Goal: Information Seeking & Learning: Learn about a topic

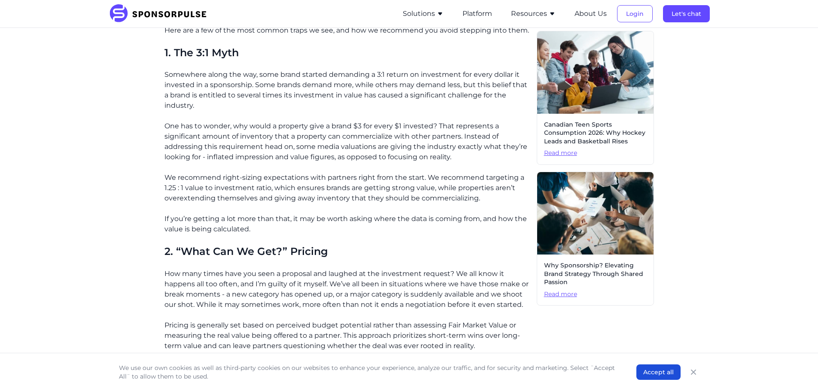
scroll to position [386, 0]
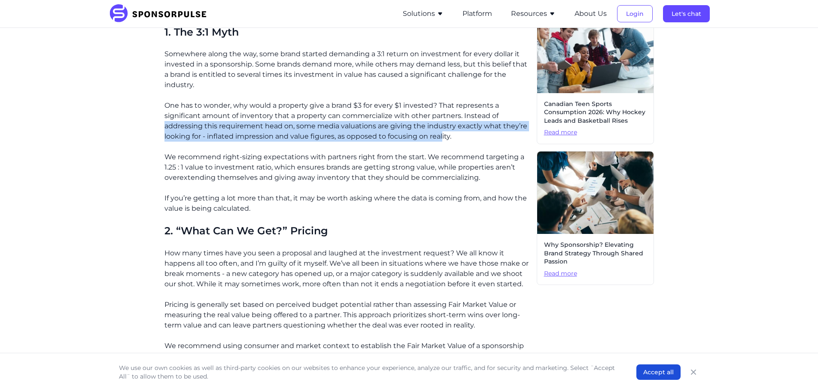
drag, startPoint x: 137, startPoint y: 126, endPoint x: 441, endPoint y: 137, distance: 304.6
click at [441, 137] on p "One has to wonder, why would a property give a brand $3 for every $1 invested? …" at bounding box center [346, 120] width 365 height 41
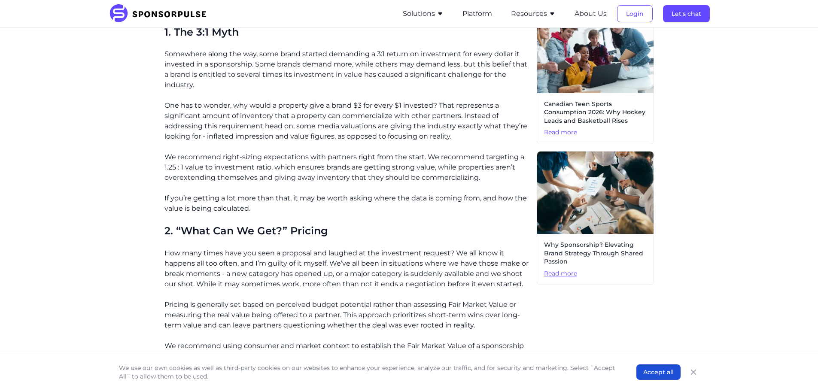
drag, startPoint x: 458, startPoint y: 136, endPoint x: 147, endPoint y: 134, distance: 310.4
drag, startPoint x: 155, startPoint y: 157, endPoint x: 511, endPoint y: 176, distance: 357.3
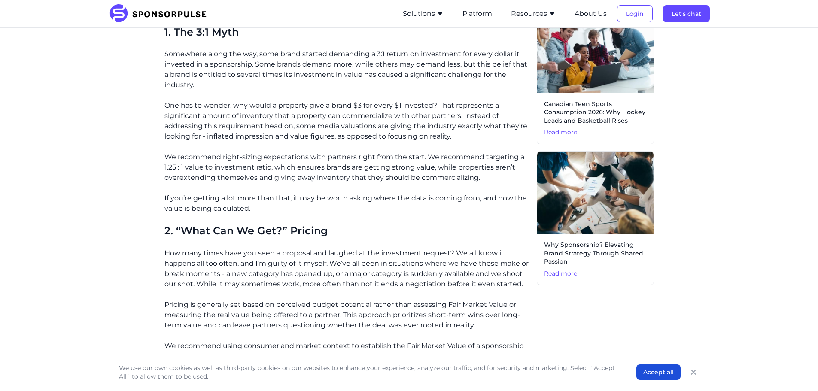
click at [511, 177] on p "We recommend right-sizing expectations with partners right from the start. We r…" at bounding box center [346, 167] width 365 height 31
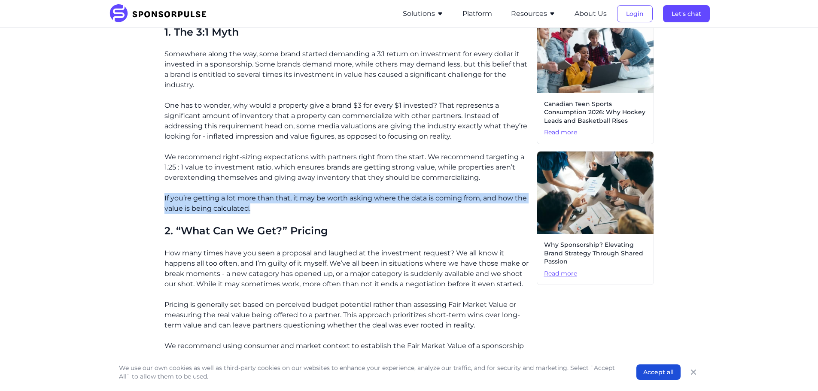
drag, startPoint x: 147, startPoint y: 192, endPoint x: 286, endPoint y: 210, distance: 140.3
click at [286, 210] on p "If you’re getting a lot more than that, it may be worth asking where the data i…" at bounding box center [346, 203] width 365 height 21
drag, startPoint x: 278, startPoint y: 210, endPoint x: 163, endPoint y: 203, distance: 114.8
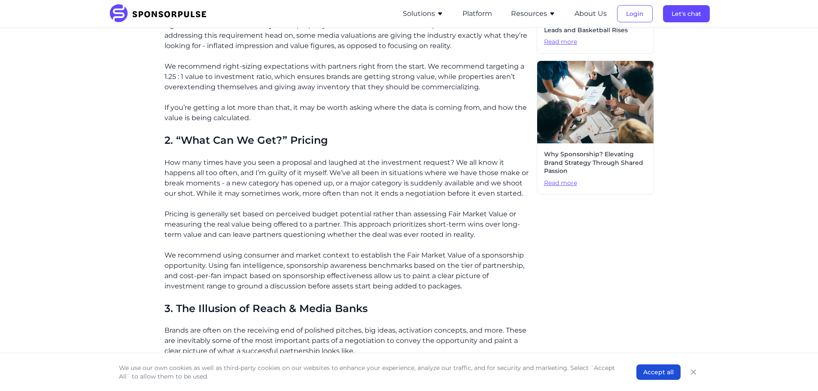
scroll to position [515, 0]
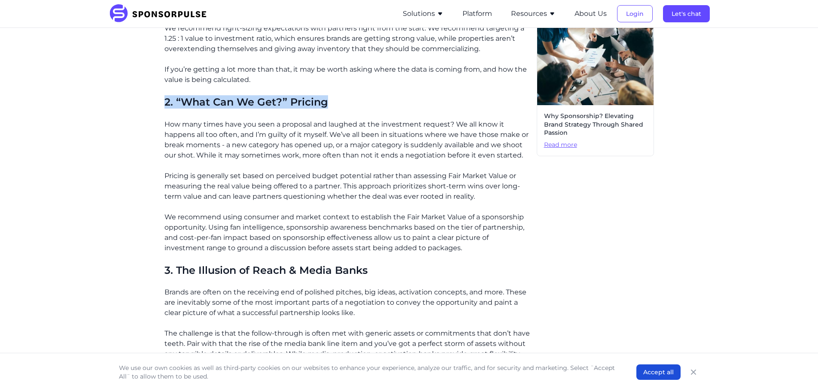
drag, startPoint x: 130, startPoint y: 92, endPoint x: 349, endPoint y: 111, distance: 219.8
click at [349, 111] on div "Home Insights Decoding the Black Box: Why Sponsorship Valuation Needs a Reality…" at bounding box center [408, 336] width 587 height 1633
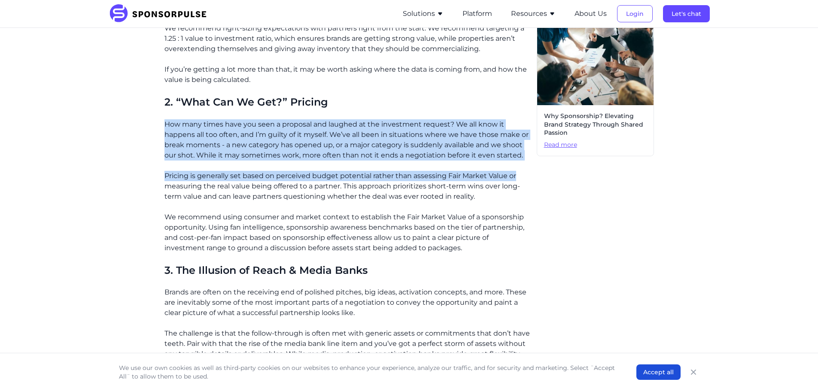
drag, startPoint x: 141, startPoint y: 123, endPoint x: 532, endPoint y: 172, distance: 394.6
click at [532, 172] on div "Home Insights Decoding the Black Box: Why Sponsorship Valuation Needs a Reality…" at bounding box center [408, 336] width 587 height 1633
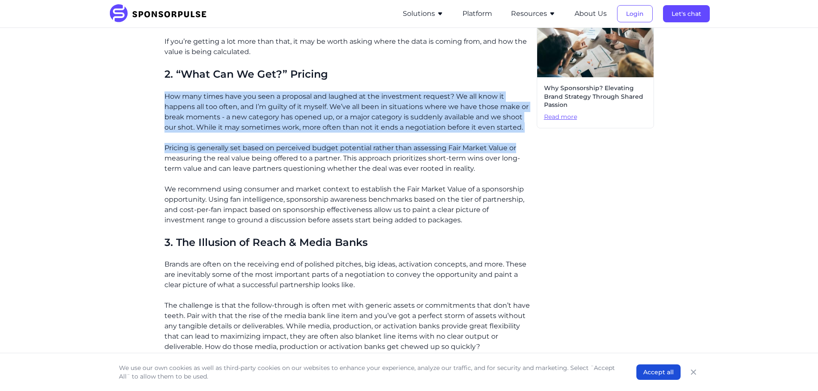
scroll to position [558, 0]
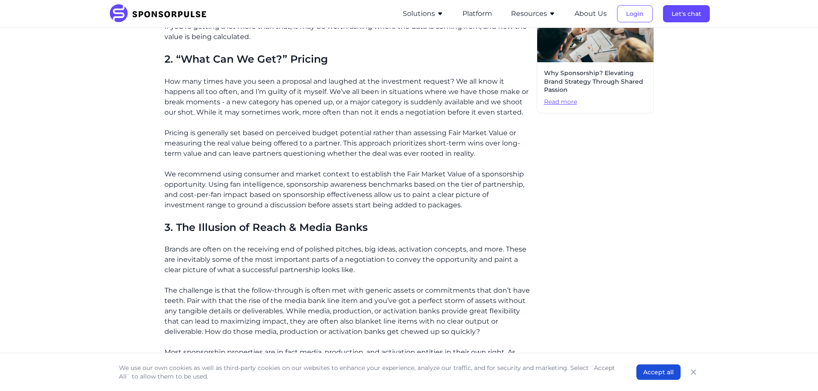
click at [135, 156] on div "Home Insights Decoding the Black Box: Why Sponsorship Valuation Needs a Reality…" at bounding box center [408, 293] width 587 height 1633
drag, startPoint x: 149, startPoint y: 170, endPoint x: 529, endPoint y: 203, distance: 381.4
click at [529, 202] on div "Home Insights Decoding the Black Box: Why Sponsorship Valuation Needs a Reality…" at bounding box center [408, 293] width 587 height 1633
click at [529, 203] on p "We recommend using consumer and market context to establish the Fair Market Val…" at bounding box center [346, 189] width 365 height 41
click at [241, 179] on p "We recommend using consumer and market context to establish the Fair Market Val…" at bounding box center [346, 189] width 365 height 41
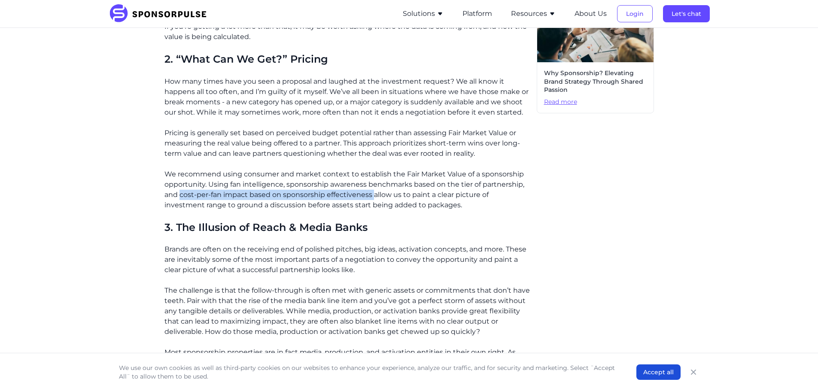
drag, startPoint x: 180, startPoint y: 194, endPoint x: 375, endPoint y: 190, distance: 194.5
click at [375, 190] on p "We recommend using consumer and market context to establish the Fair Market Val…" at bounding box center [346, 189] width 365 height 41
click at [146, 242] on div "Home Insights Decoding the Black Box: Why Sponsorship Valuation Needs a Reality…" at bounding box center [408, 293] width 587 height 1633
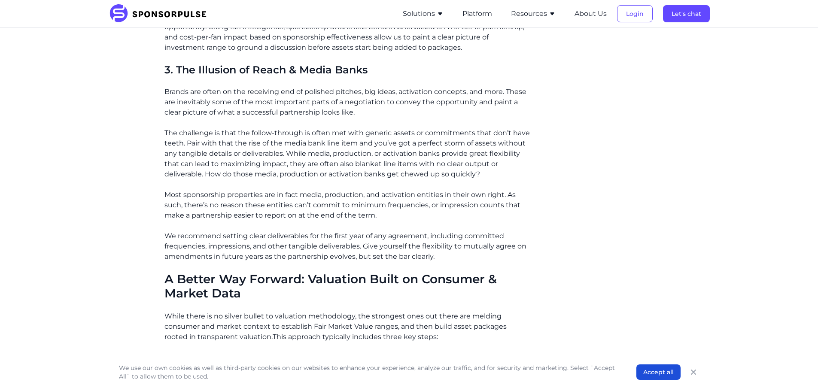
scroll to position [730, 0]
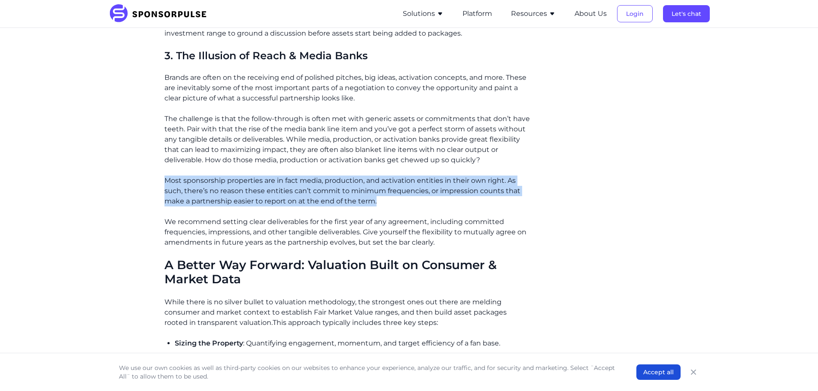
drag, startPoint x: 149, startPoint y: 181, endPoint x: 531, endPoint y: 197, distance: 382.9
click at [531, 197] on div "Home Insights Decoding the Black Box: Why Sponsorship Valuation Needs a Reality…" at bounding box center [408, 121] width 587 height 1633
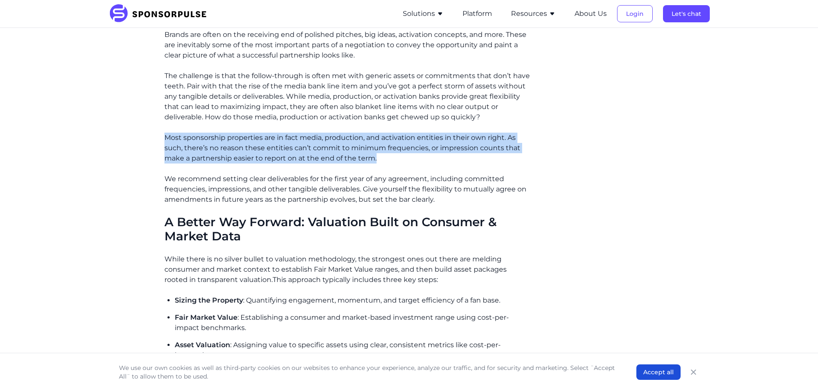
drag, startPoint x: 152, startPoint y: 175, endPoint x: 521, endPoint y: 197, distance: 369.5
click at [521, 197] on div "Home Insights Decoding the Black Box: Why Sponsorship Valuation Needs a Reality…" at bounding box center [408, 78] width 587 height 1633
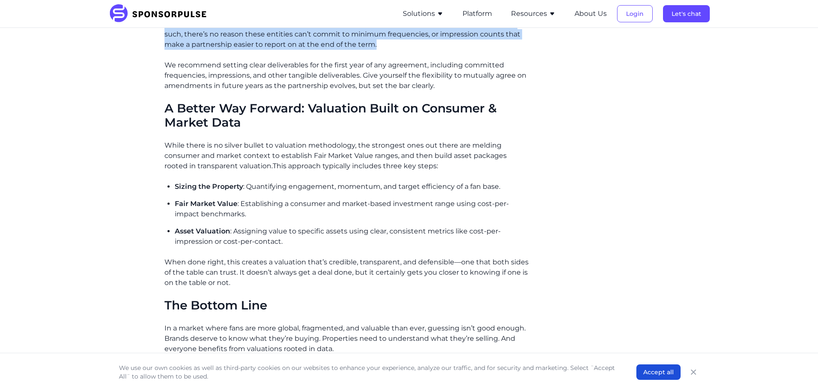
scroll to position [902, 0]
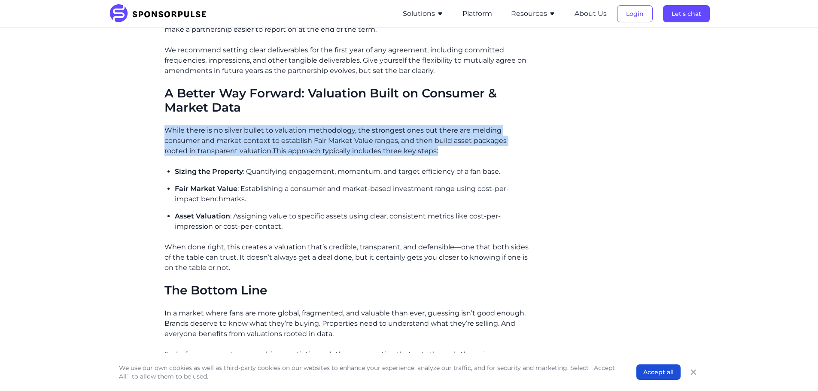
drag, startPoint x: 275, startPoint y: 143, endPoint x: 494, endPoint y: 146, distance: 218.5
click at [494, 146] on p "While there is no silver bullet to valuation methodology, the strongest ones ou…" at bounding box center [346, 140] width 365 height 31
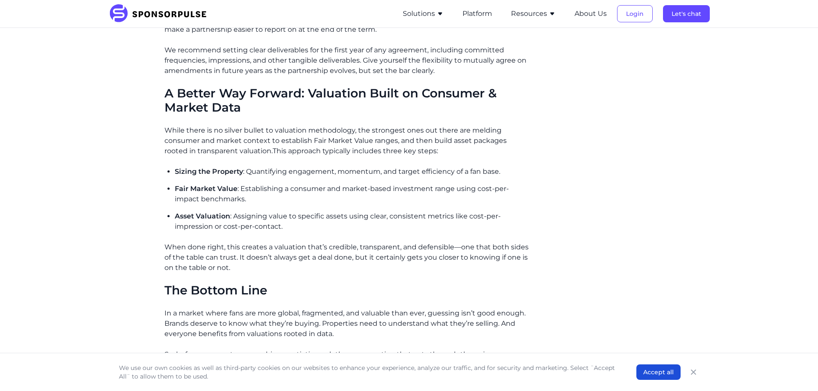
drag, startPoint x: 494, startPoint y: 146, endPoint x: 307, endPoint y: 177, distance: 189.3
click at [307, 177] on ul "Sizing the Property : Quantifying engagement, momentum, and target efficiency o…" at bounding box center [352, 199] width 355 height 65
drag, startPoint x: 474, startPoint y: 188, endPoint x: 479, endPoint y: 194, distance: 7.6
click at [479, 194] on p "Fair Market Value : Establishing a consumer and market-based investment range u…" at bounding box center [352, 194] width 355 height 21
click at [180, 227] on p "Asset Valuation : Assigning value to specific assets using clear, consistent me…" at bounding box center [352, 221] width 355 height 21
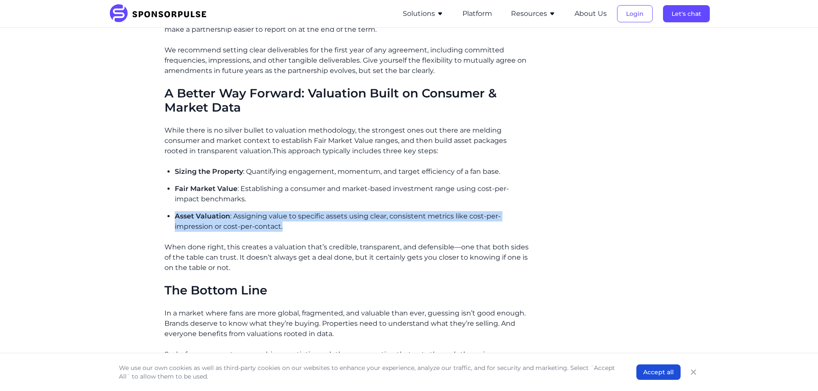
drag, startPoint x: 173, startPoint y: 215, endPoint x: 332, endPoint y: 232, distance: 160.2
click at [330, 231] on div "For too long, sponsorship valuation has operated behind closed doors—driven by …" at bounding box center [346, 59] width 365 height 1386
click at [333, 232] on div "For too long, sponsorship valuation has operated behind closed doors—driven by …" at bounding box center [346, 59] width 365 height 1386
click at [331, 230] on p "Asset Valuation : Assigning value to specific assets using clear, consistent me…" at bounding box center [352, 221] width 355 height 21
drag, startPoint x: 333, startPoint y: 227, endPoint x: 173, endPoint y: 213, distance: 160.8
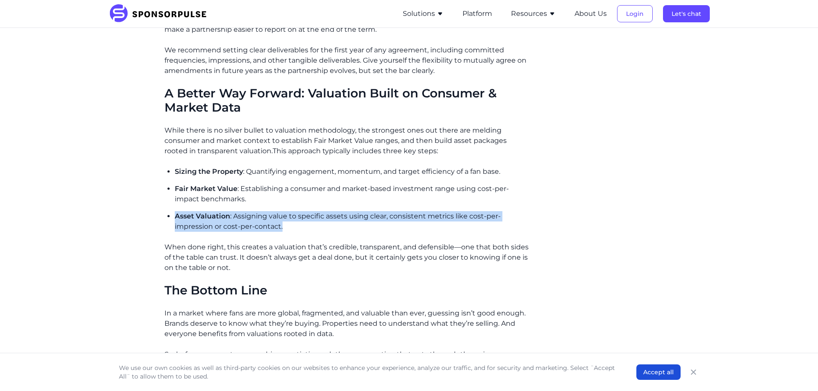
click at [173, 213] on div "For too long, sponsorship valuation has operated behind closed doors—driven by …" at bounding box center [346, 59] width 365 height 1386
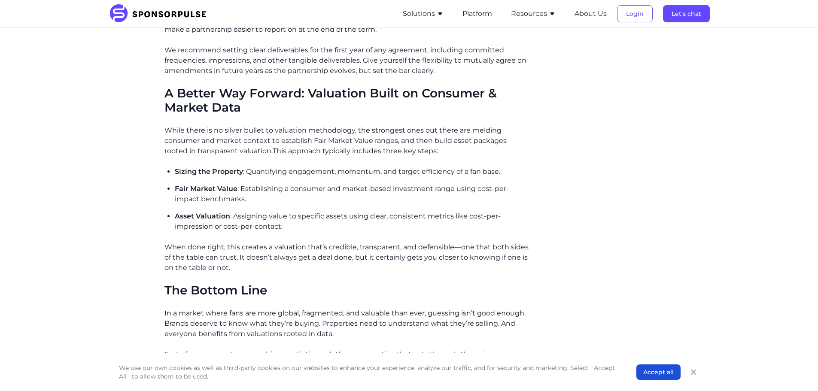
click at [173, 213] on div "For too long, sponsorship valuation has operated behind closed doors—driven by …" at bounding box center [346, 59] width 365 height 1386
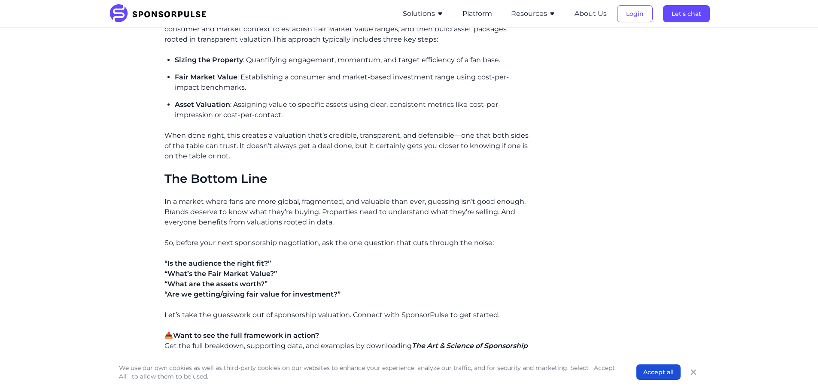
scroll to position [1030, 0]
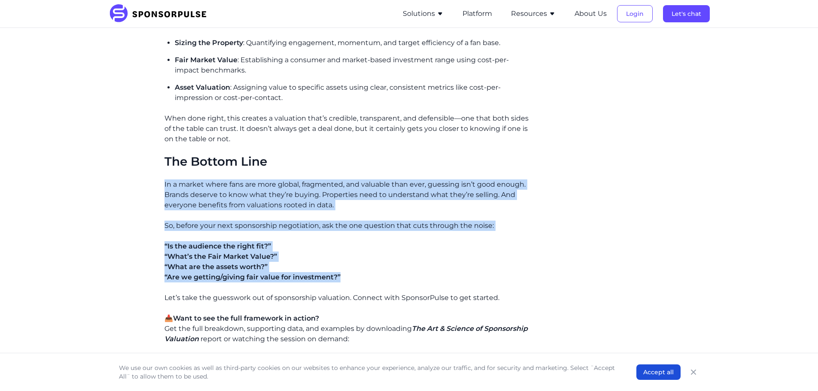
drag, startPoint x: 208, startPoint y: 180, endPoint x: 521, endPoint y: 274, distance: 326.8
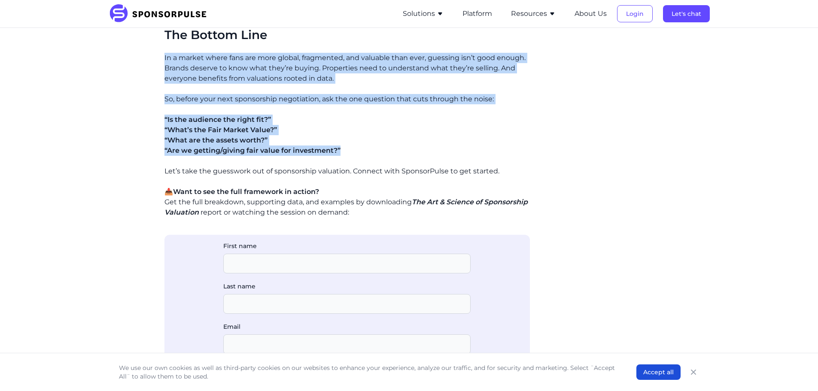
scroll to position [1159, 0]
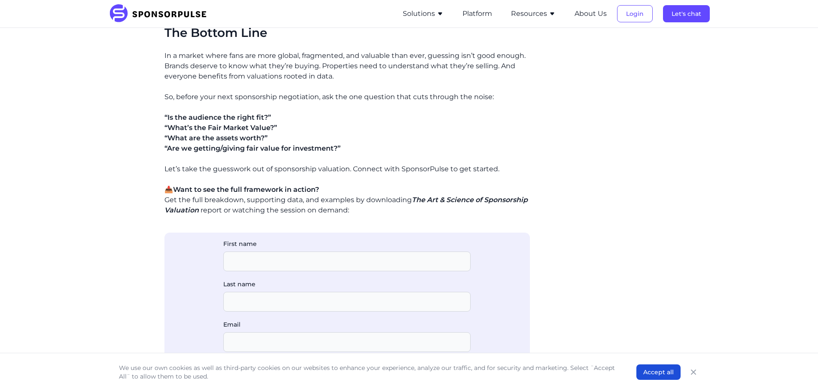
drag, startPoint x: 155, startPoint y: 169, endPoint x: 132, endPoint y: 169, distance: 23.2
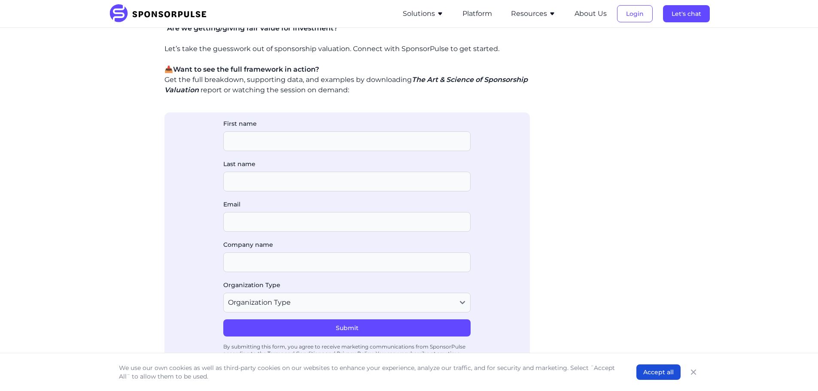
scroll to position [1288, 0]
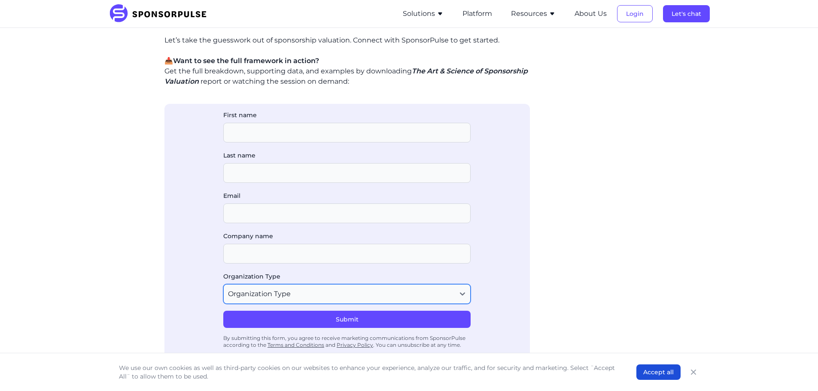
click at [305, 289] on select "Organization Type Agency or Consultancy Property Brand (Sponsor) Other" at bounding box center [346, 294] width 247 height 20
drag, startPoint x: 305, startPoint y: 289, endPoint x: 251, endPoint y: 278, distance: 55.2
click at [305, 289] on select "Organization Type Agency or Consultancy Property Brand (Sponsor) Other" at bounding box center [346, 294] width 247 height 20
